Goal: Task Accomplishment & Management: Manage account settings

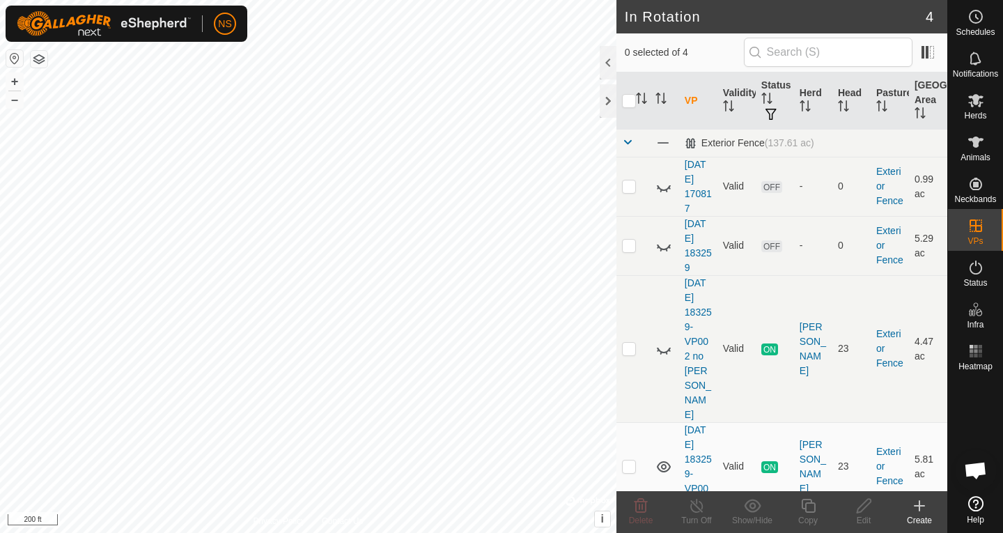
scroll to position [846, 0]
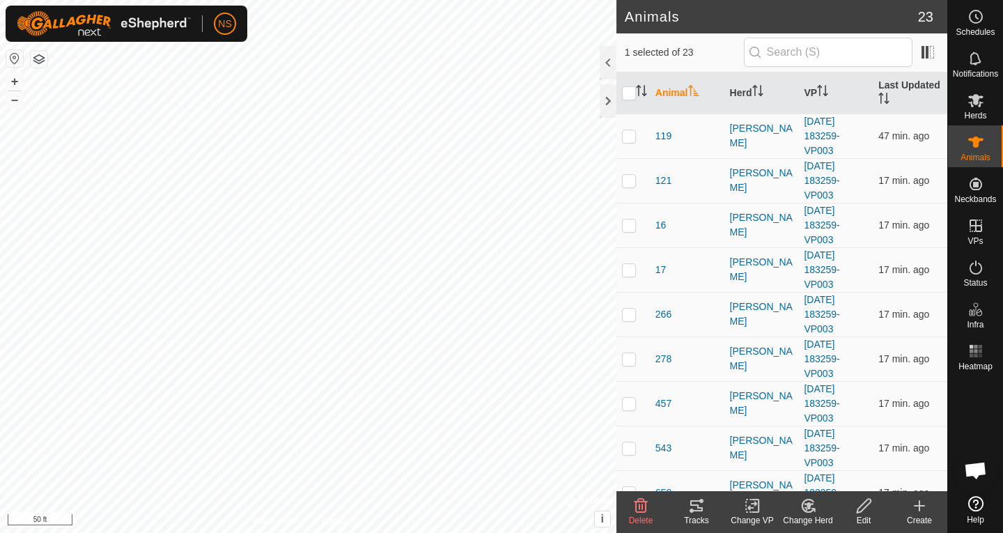
click at [695, 509] on icon at bounding box center [696, 505] width 17 height 17
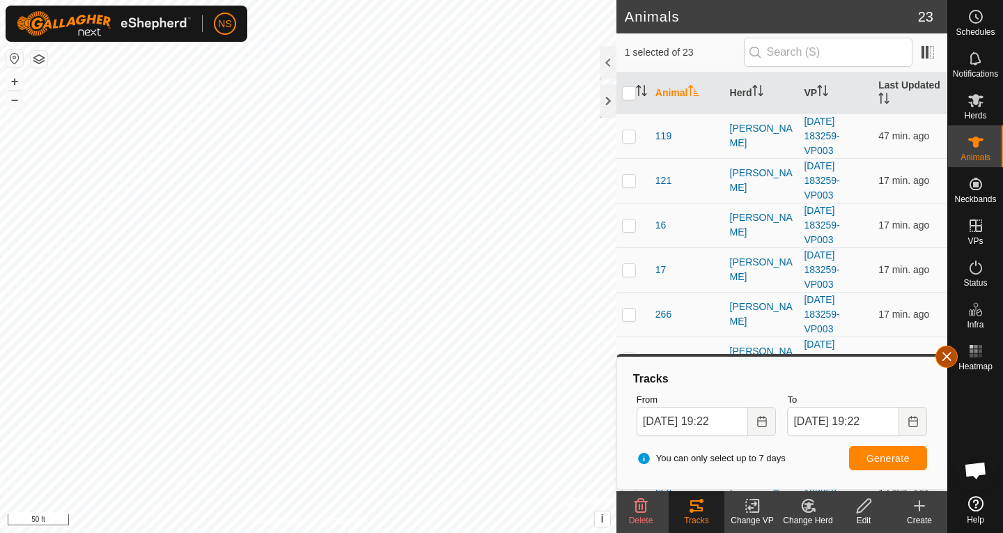
click at [952, 357] on button "button" at bounding box center [947, 357] width 22 height 22
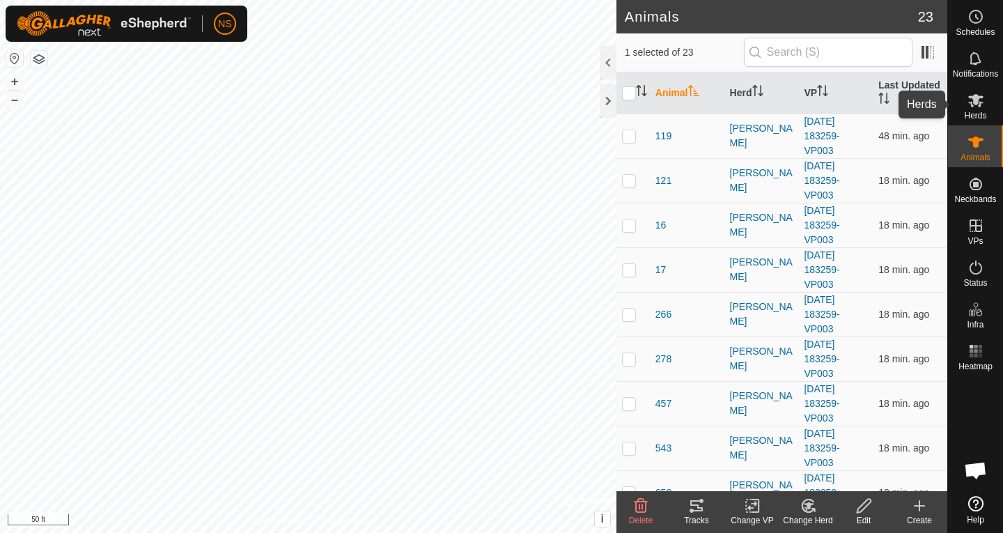
click at [979, 106] on icon at bounding box center [975, 100] width 15 height 13
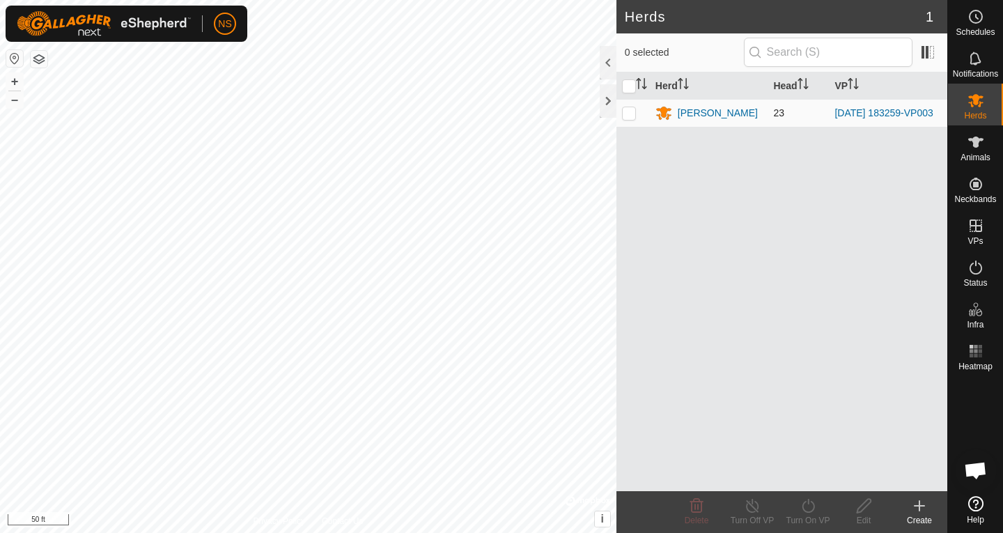
click at [632, 118] on p-checkbox at bounding box center [629, 112] width 14 height 11
checkbox input "true"
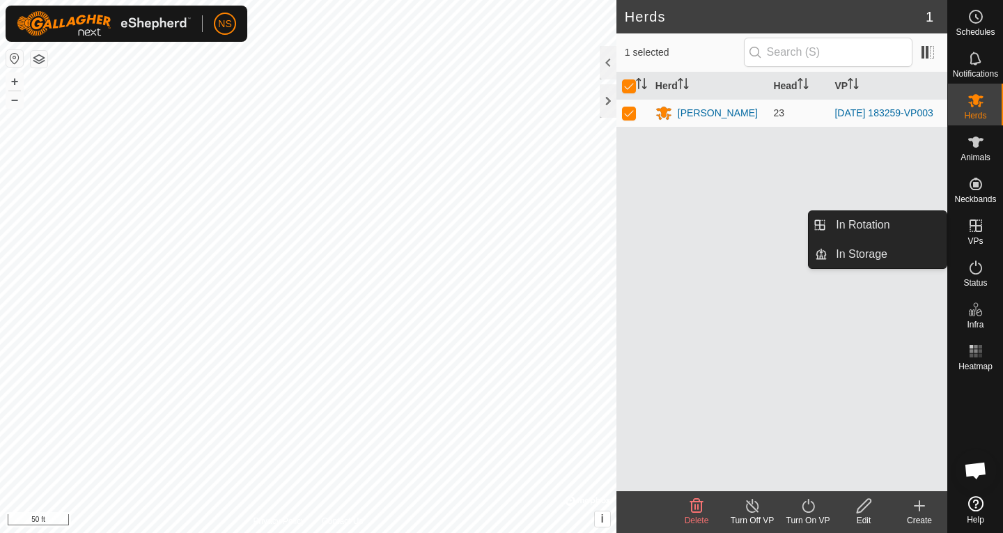
click at [971, 228] on icon at bounding box center [976, 225] width 17 height 17
click at [904, 219] on link "In Rotation" at bounding box center [887, 225] width 119 height 28
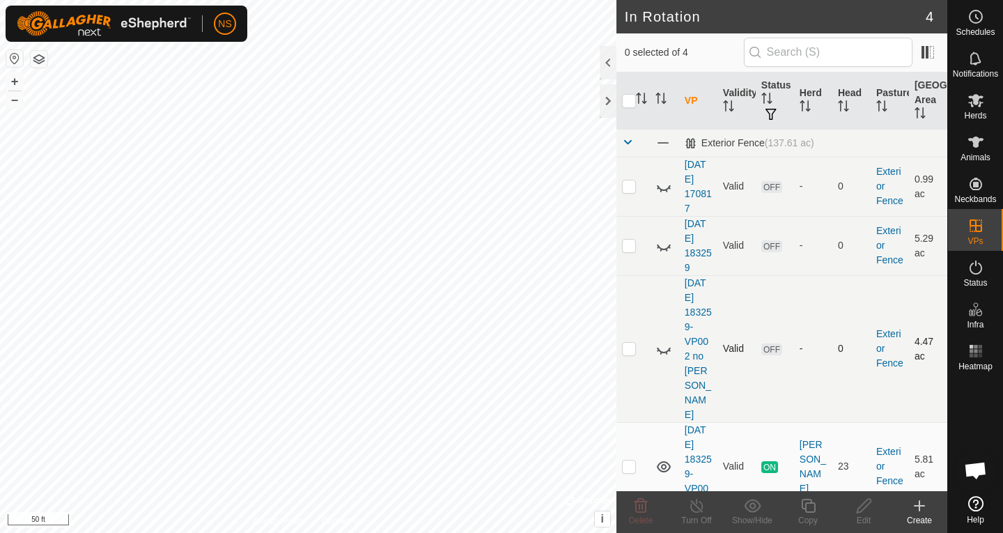
click at [662, 341] on icon at bounding box center [664, 349] width 17 height 17
click at [662, 343] on icon at bounding box center [664, 348] width 14 height 11
click at [978, 141] on icon at bounding box center [975, 142] width 15 height 11
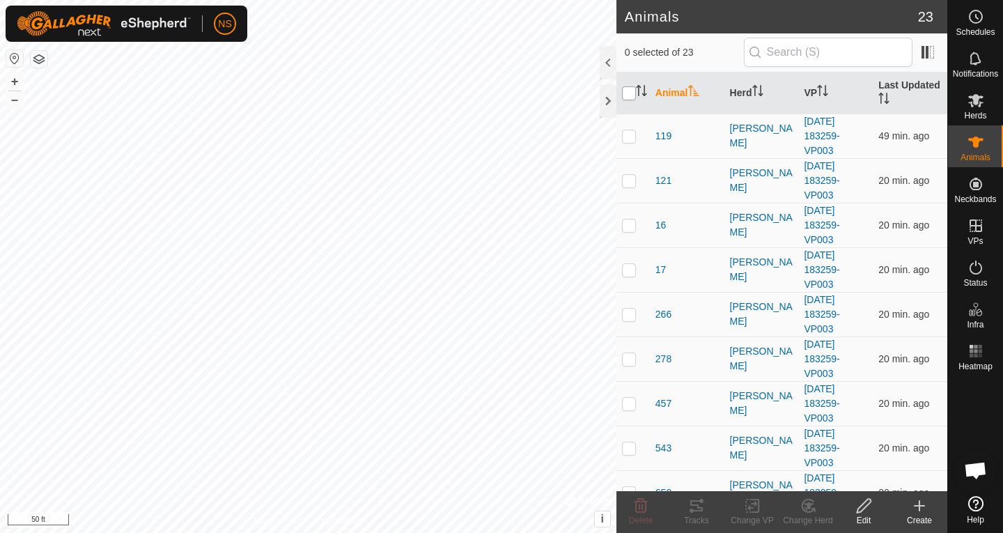
click at [630, 93] on input "checkbox" at bounding box center [629, 93] width 14 height 14
checkbox input "true"
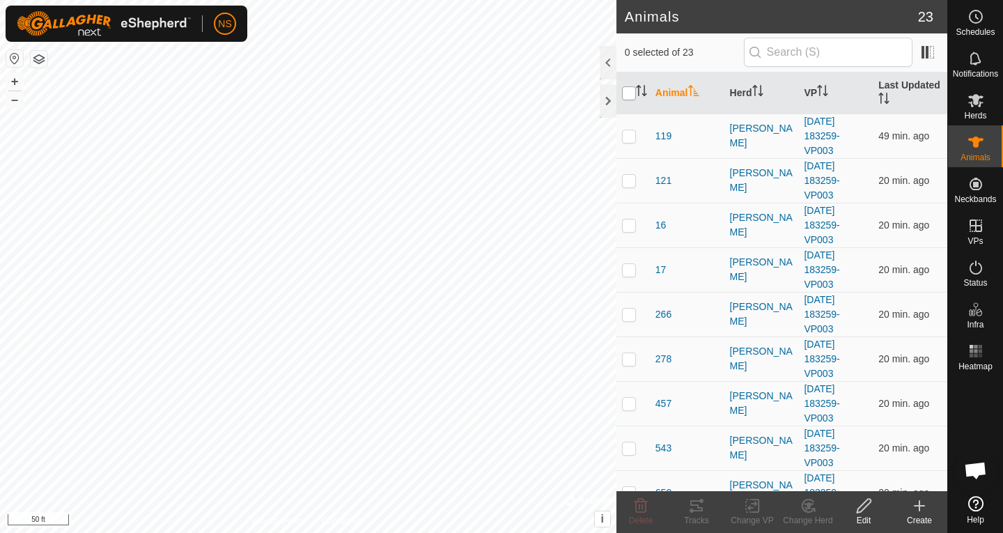
checkbox input "true"
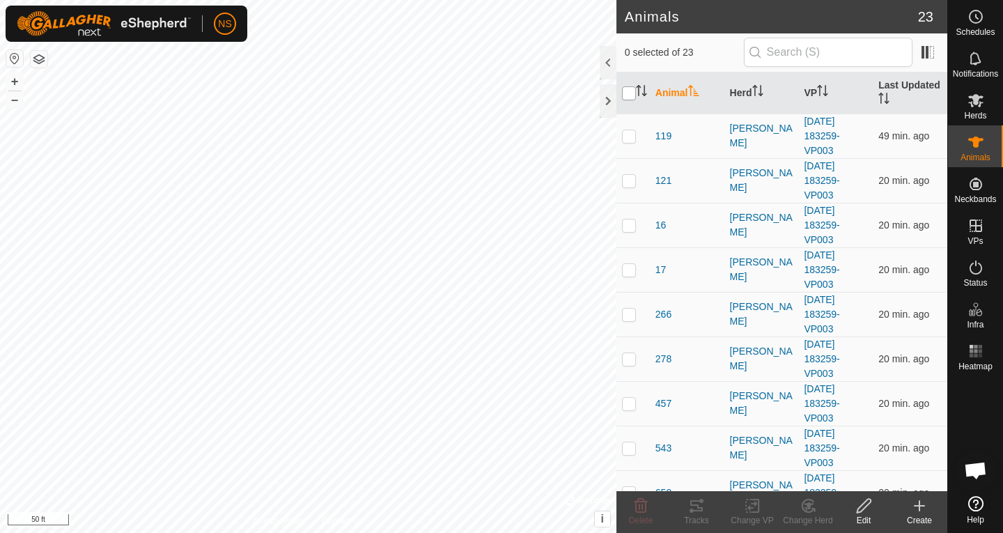
checkbox input "true"
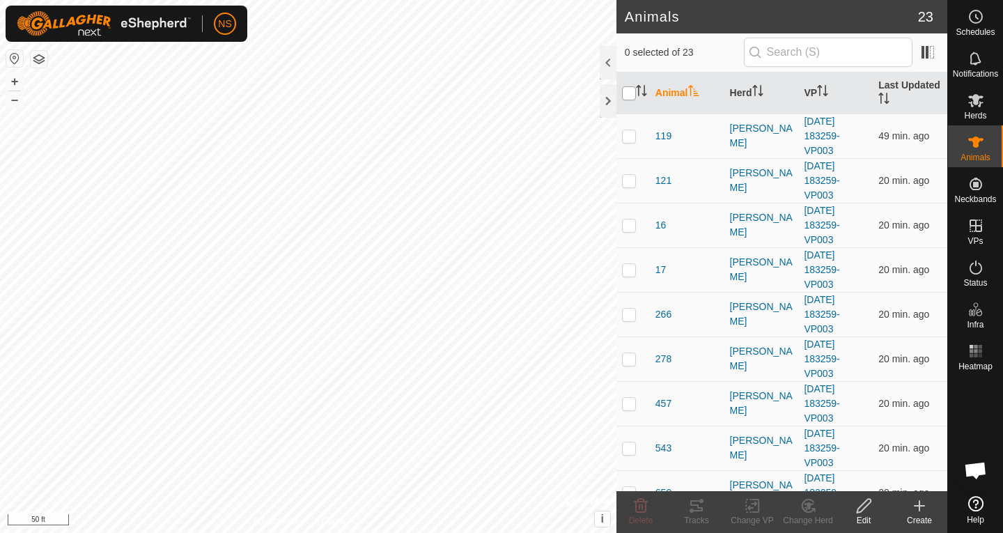
checkbox input "true"
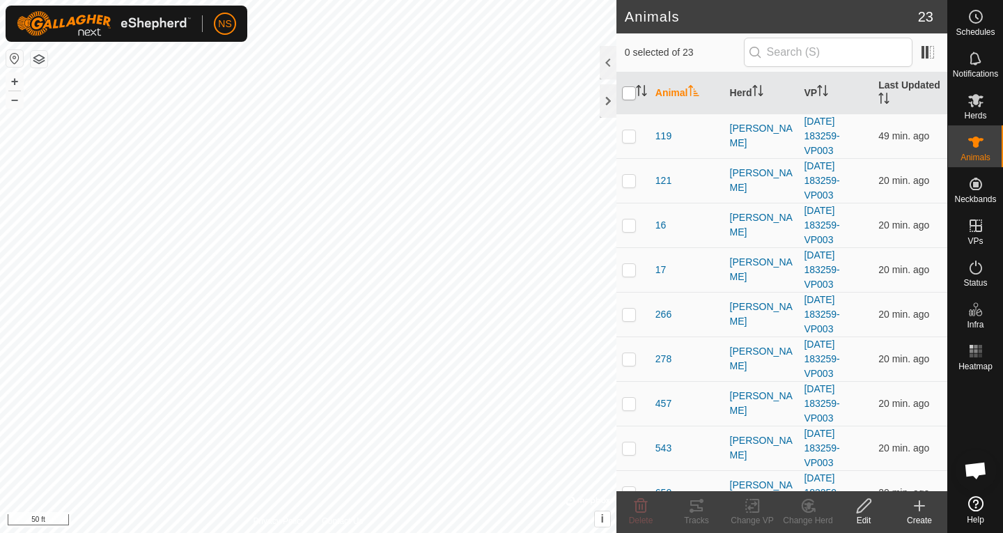
checkbox input "true"
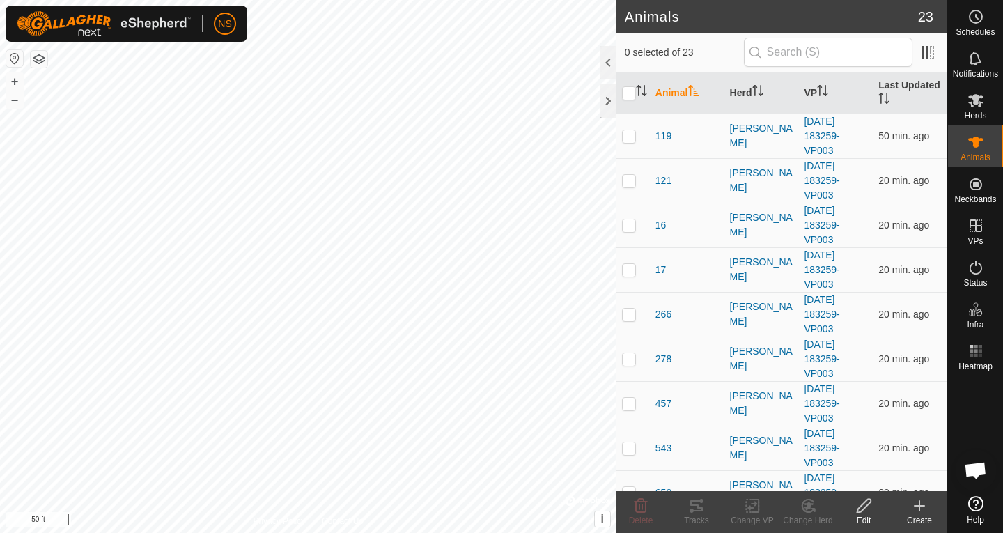
scroll to position [846, 0]
click at [933, 277] on td "20 min. ago" at bounding box center [910, 269] width 75 height 45
click at [936, 269] on td "20 min. ago" at bounding box center [910, 269] width 75 height 45
